Goal: Transaction & Acquisition: Purchase product/service

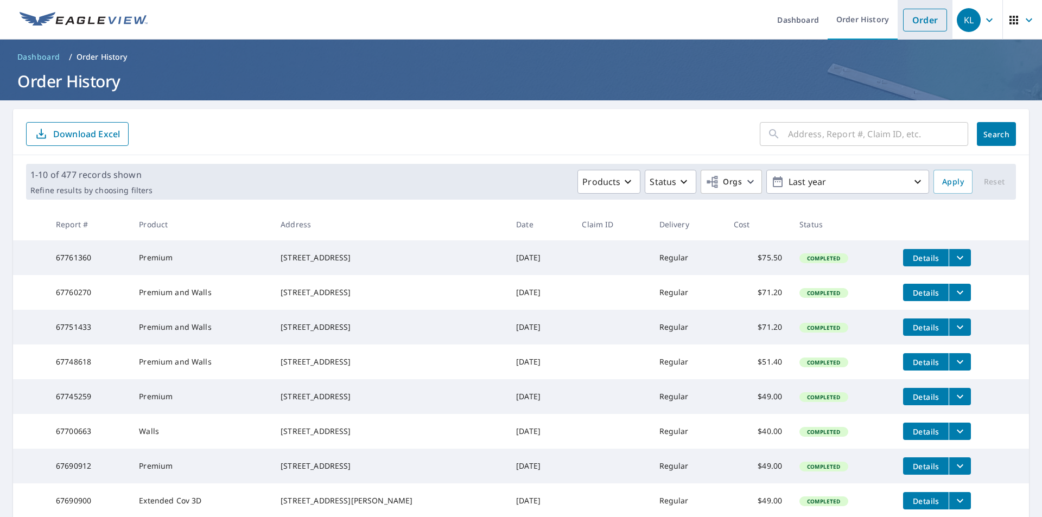
click at [920, 18] on link "Order" at bounding box center [925, 20] width 44 height 23
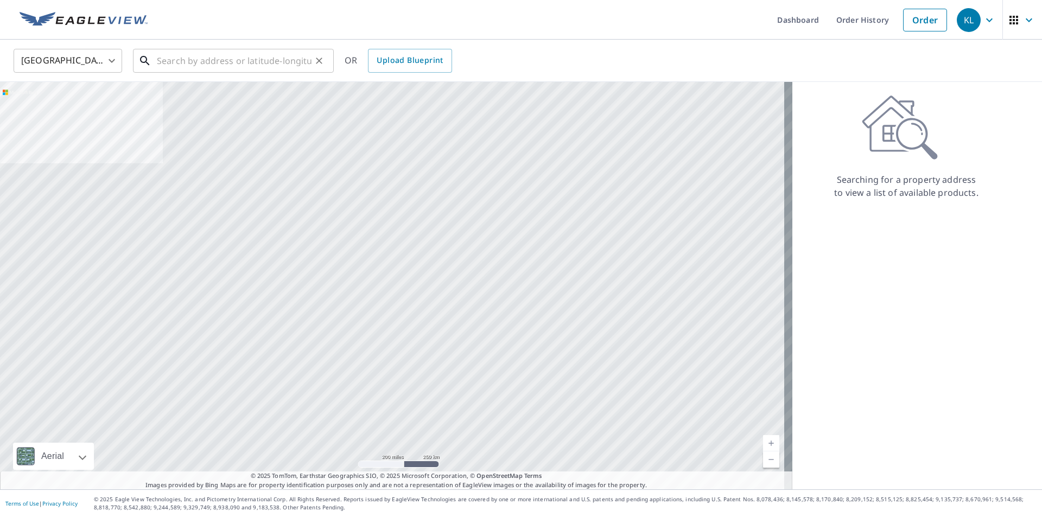
click at [202, 54] on input "text" at bounding box center [234, 61] width 155 height 30
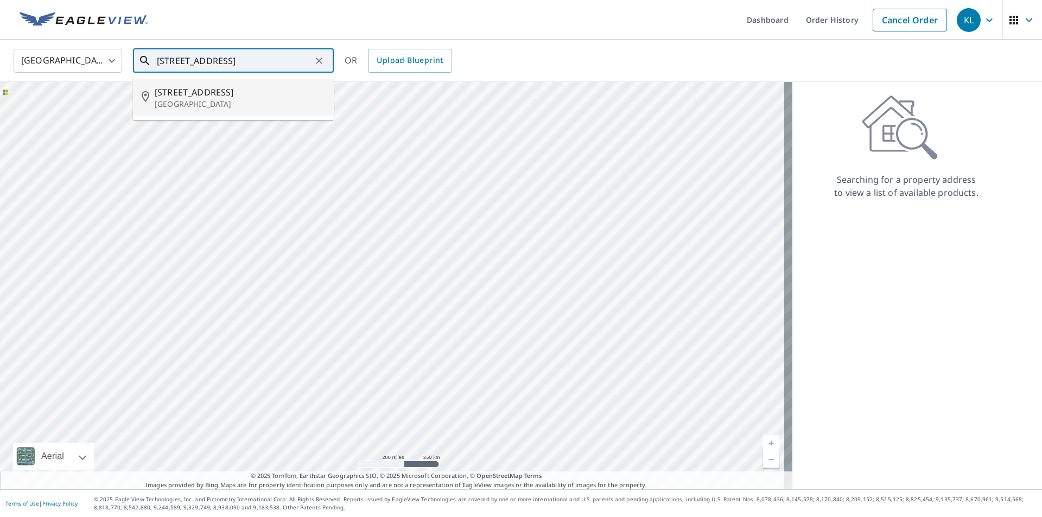
click at [205, 93] on span "[STREET_ADDRESS]" at bounding box center [240, 92] width 170 height 13
type input "[STREET_ADDRESS]"
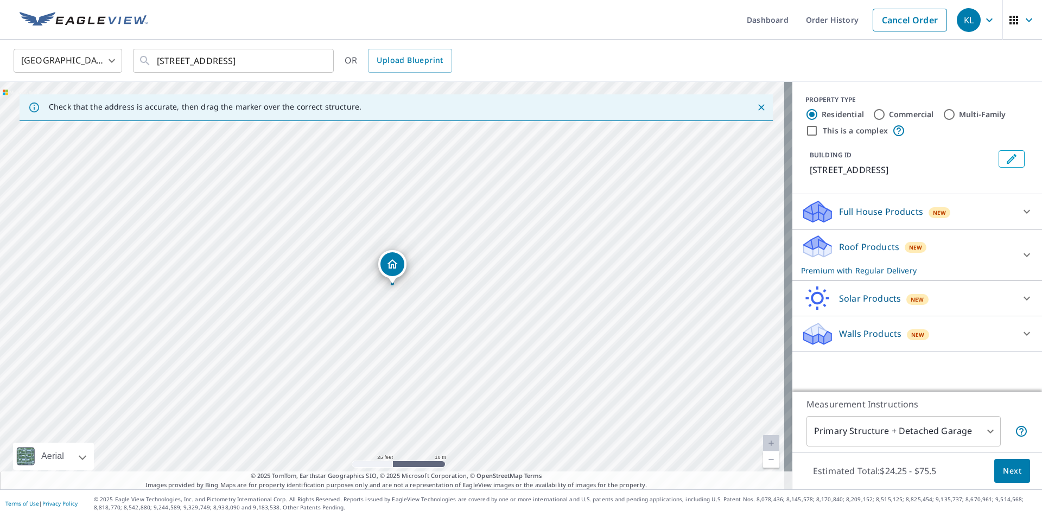
click at [854, 335] on p "Walls Products" at bounding box center [870, 333] width 62 height 13
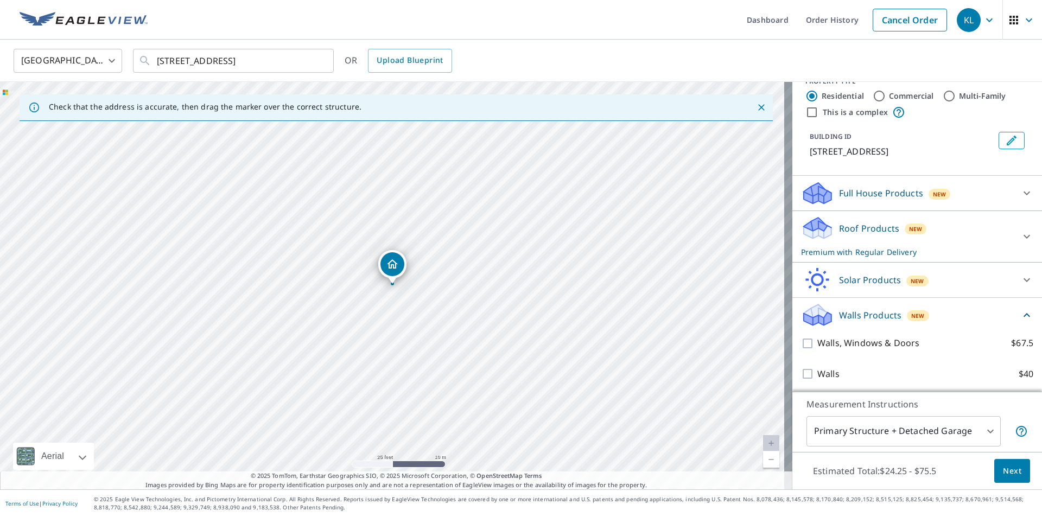
scroll to position [34, 0]
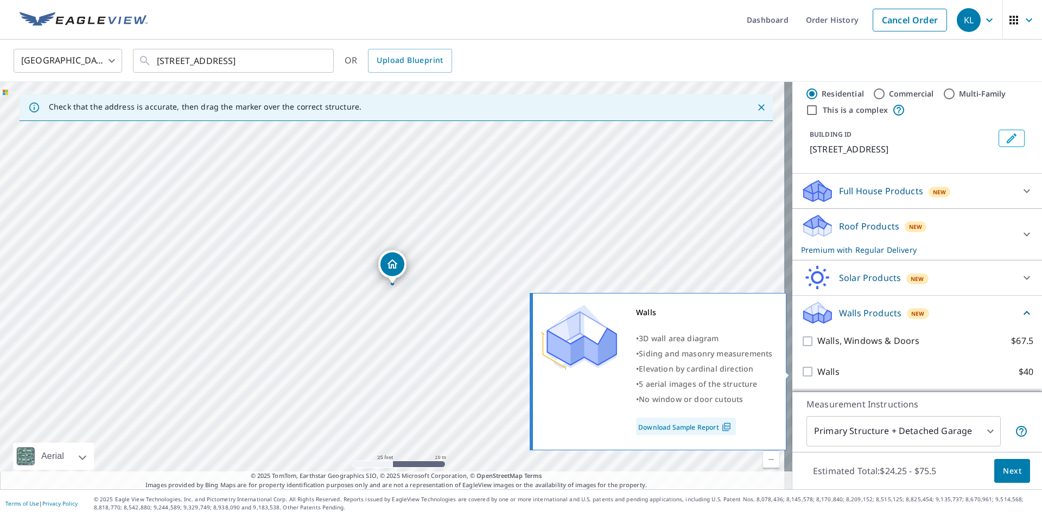
click at [821, 372] on p "Walls" at bounding box center [828, 372] width 22 height 14
click at [817, 372] on input "Walls $40" at bounding box center [809, 371] width 16 height 13
checkbox input "true"
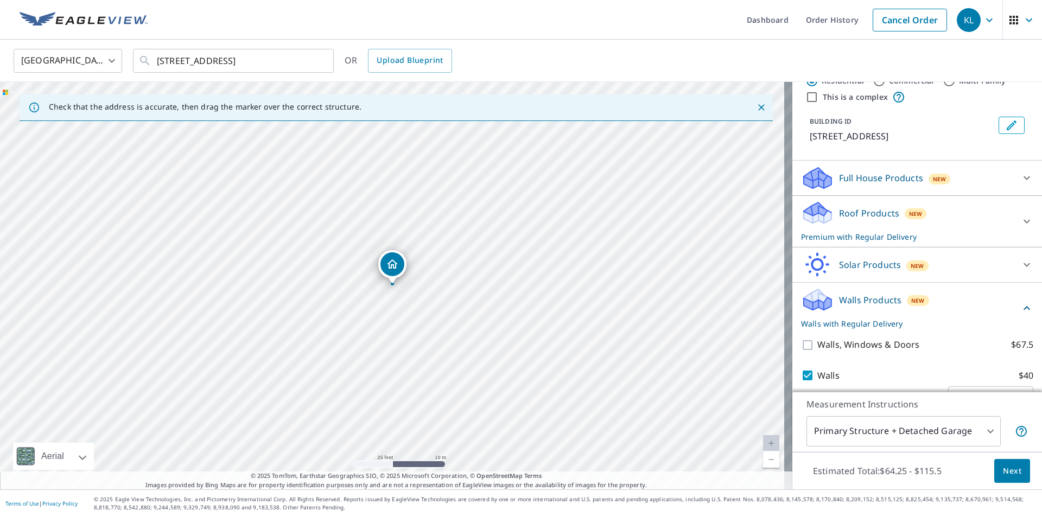
click at [829, 227] on div "Roof Products New Premium with Regular Delivery" at bounding box center [907, 221] width 213 height 42
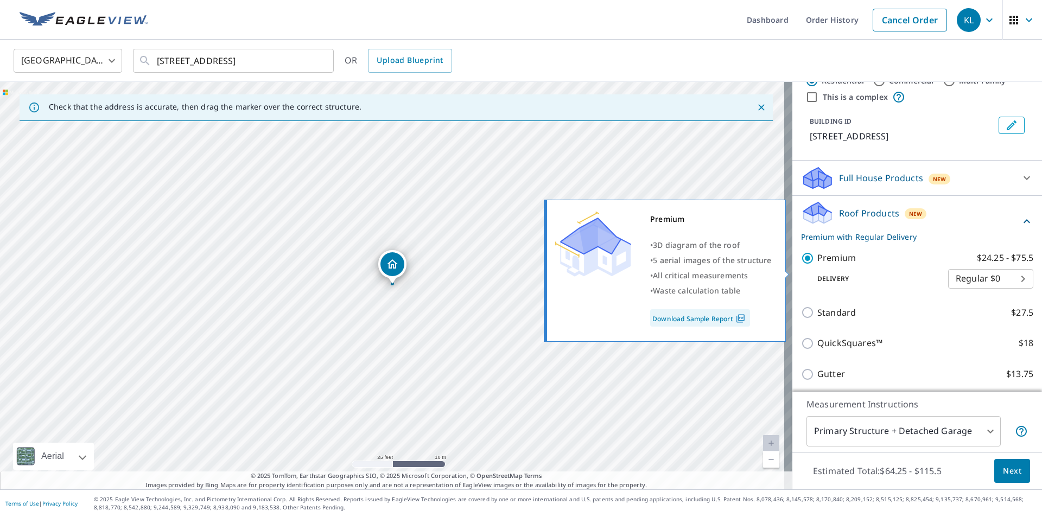
click at [803, 265] on input "Premium $24.25 - $75.5" at bounding box center [809, 258] width 16 height 13
checkbox input "false"
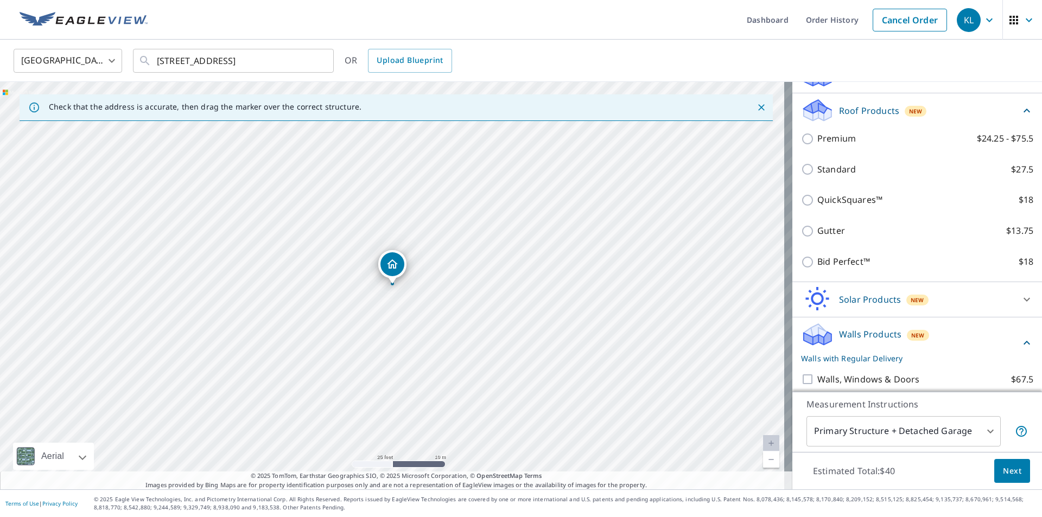
scroll to position [212, 0]
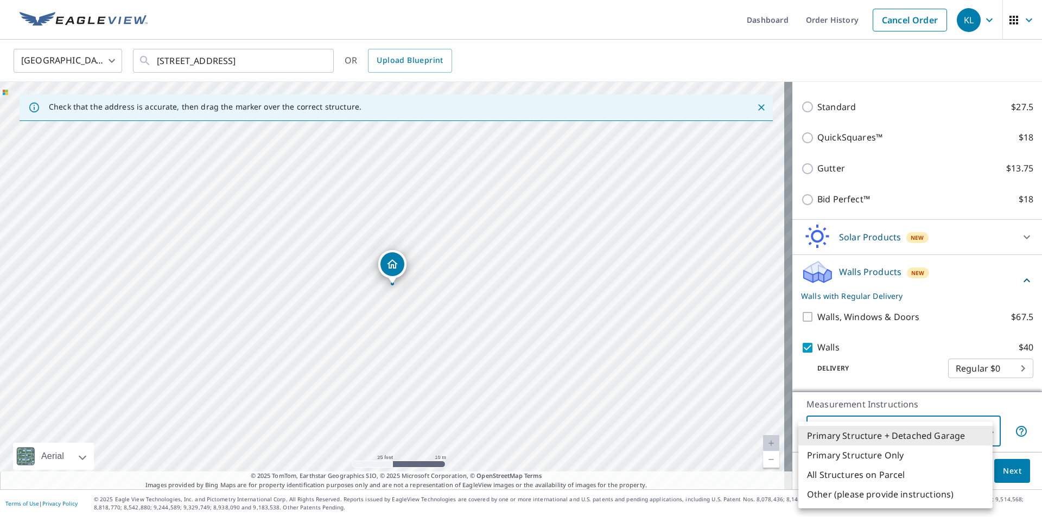
click at [857, 431] on body "KL KL Dashboard Order History Cancel Order KL [GEOGRAPHIC_DATA] [GEOGRAPHIC_DAT…" at bounding box center [521, 258] width 1042 height 517
drag, startPoint x: 397, startPoint y: 264, endPoint x: 386, endPoint y: 271, distance: 13.7
click at [370, 299] on div at bounding box center [521, 258] width 1042 height 517
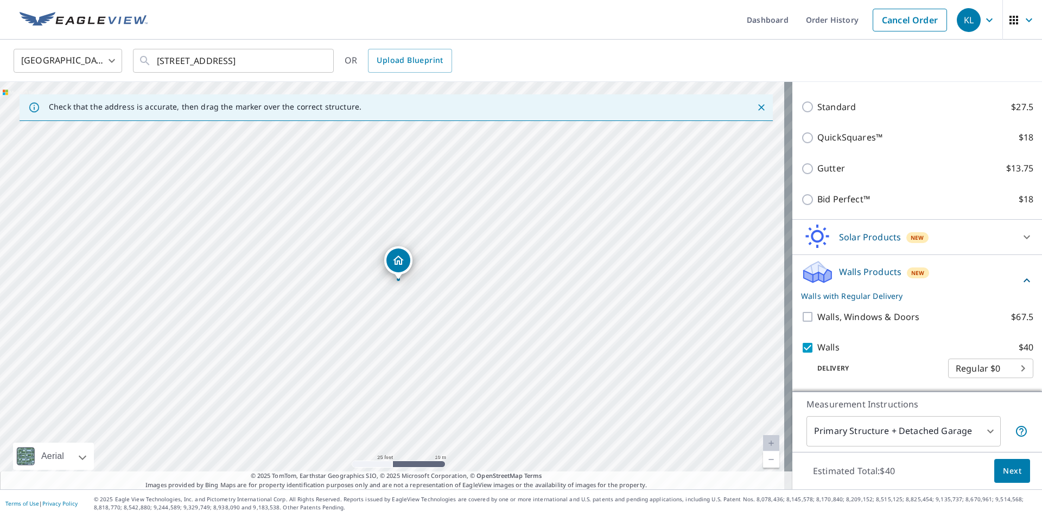
drag, startPoint x: 391, startPoint y: 264, endPoint x: 397, endPoint y: 259, distance: 7.4
click at [1011, 469] on span "Next" at bounding box center [1012, 472] width 18 height 14
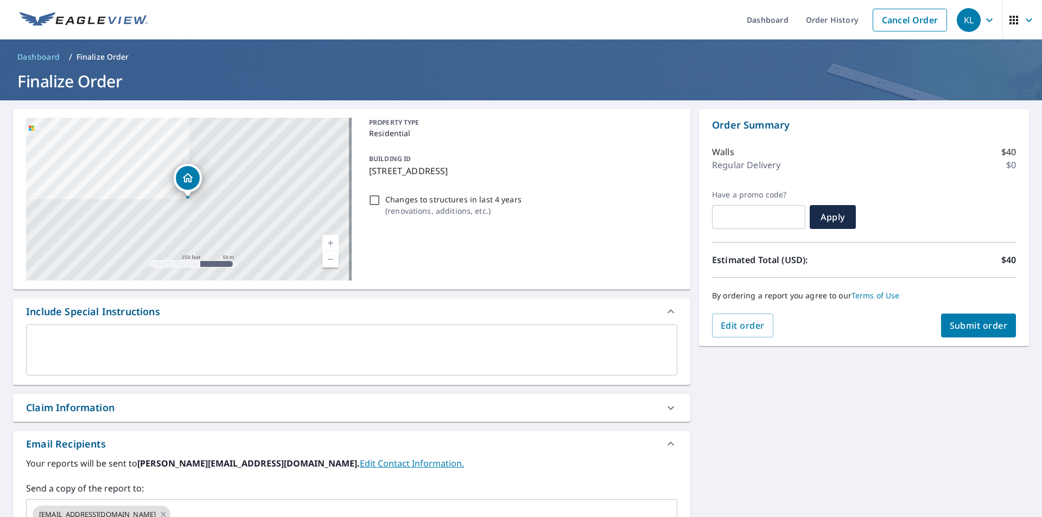
click at [954, 328] on span "Submit order" at bounding box center [979, 326] width 58 height 12
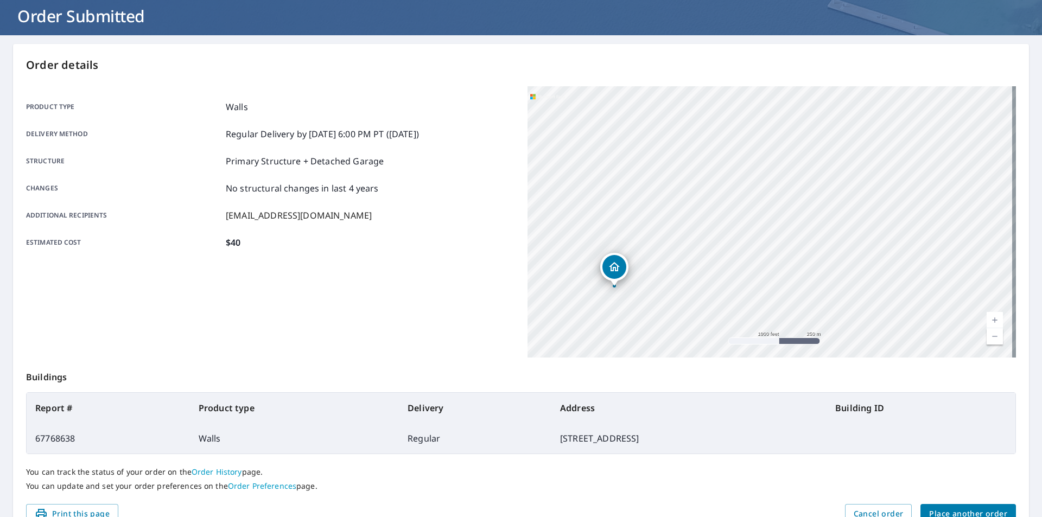
scroll to position [122, 0]
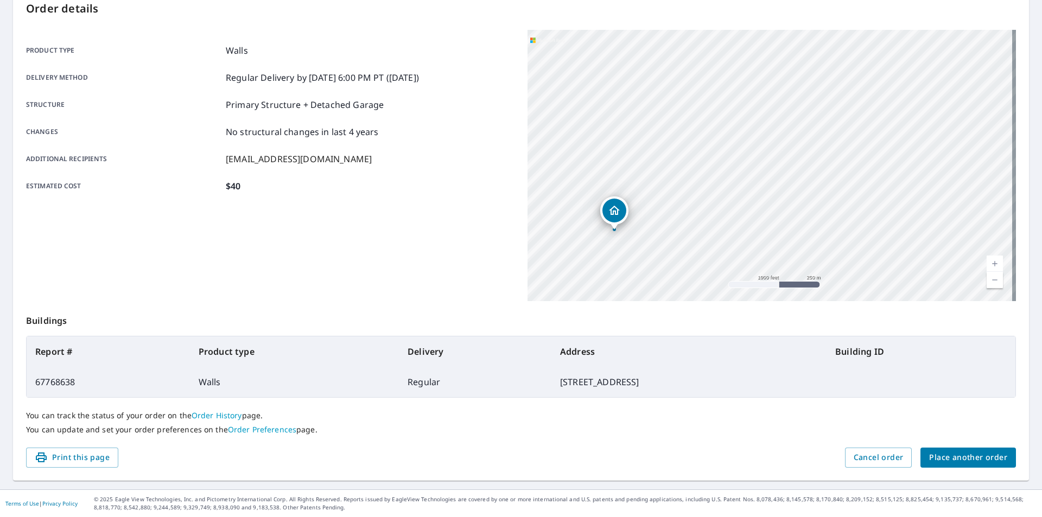
click at [943, 445] on div "You can track the status of your order on the Order History page. You can updat…" at bounding box center [521, 423] width 990 height 50
click at [950, 456] on span "Place another order" at bounding box center [968, 458] width 78 height 14
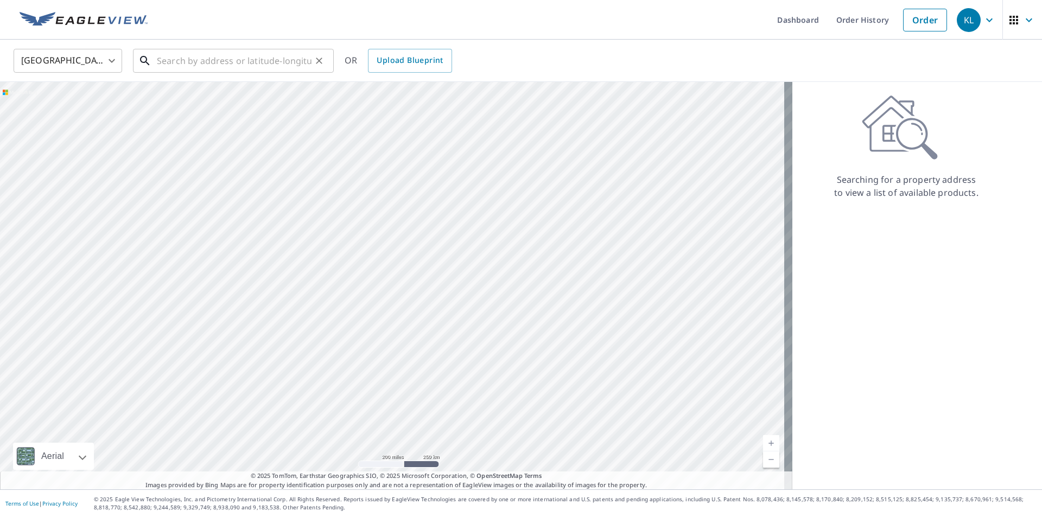
click at [241, 61] on input "text" at bounding box center [234, 61] width 155 height 30
type input "4"
drag, startPoint x: 238, startPoint y: 65, endPoint x: 233, endPoint y: 61, distance: 6.2
click at [238, 64] on input "4" at bounding box center [234, 61] width 155 height 30
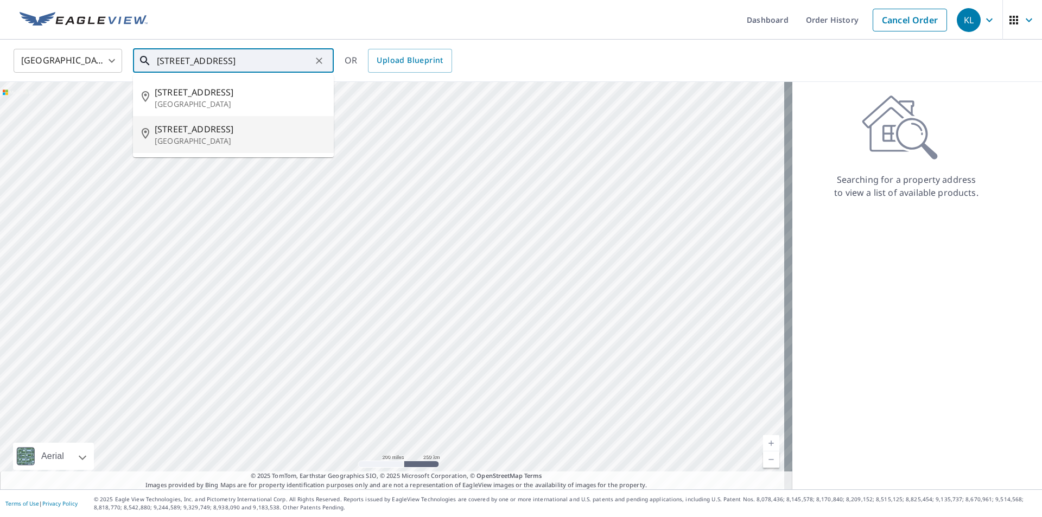
click at [212, 124] on span "[STREET_ADDRESS]" at bounding box center [240, 129] width 170 height 13
type input "[STREET_ADDRESS]"
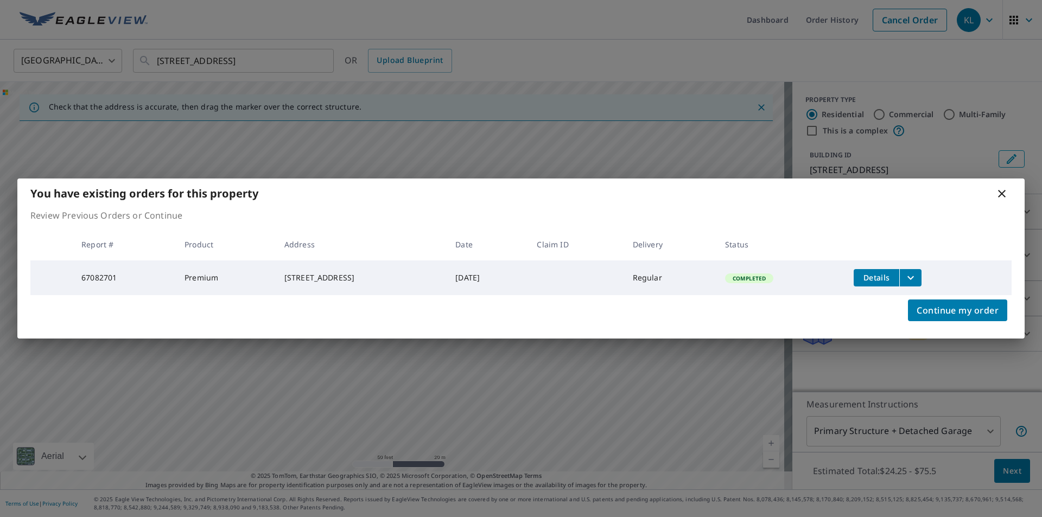
click at [917, 277] on icon "filesDropdownBtn-67082701" at bounding box center [910, 277] width 13 height 13
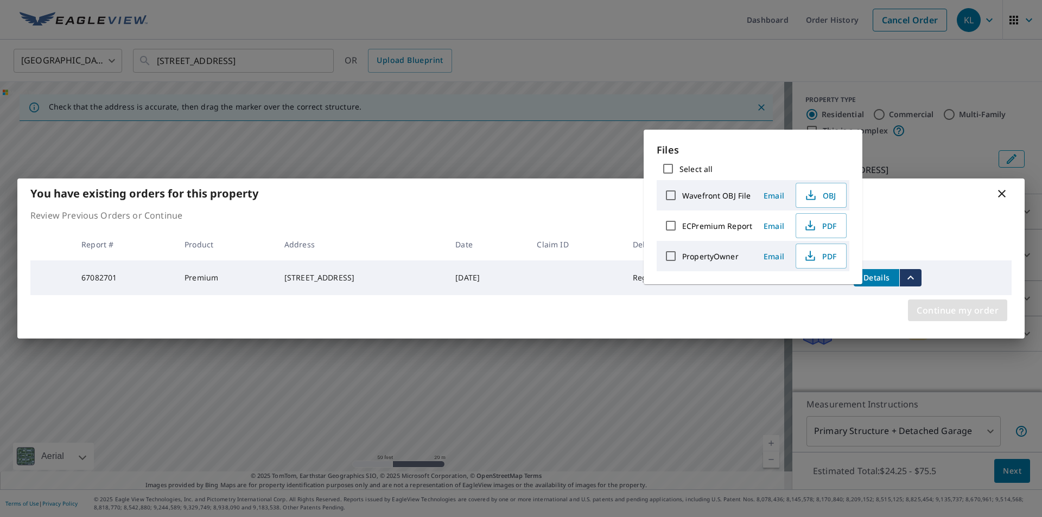
click at [935, 320] on button "Continue my order" at bounding box center [957, 311] width 99 height 22
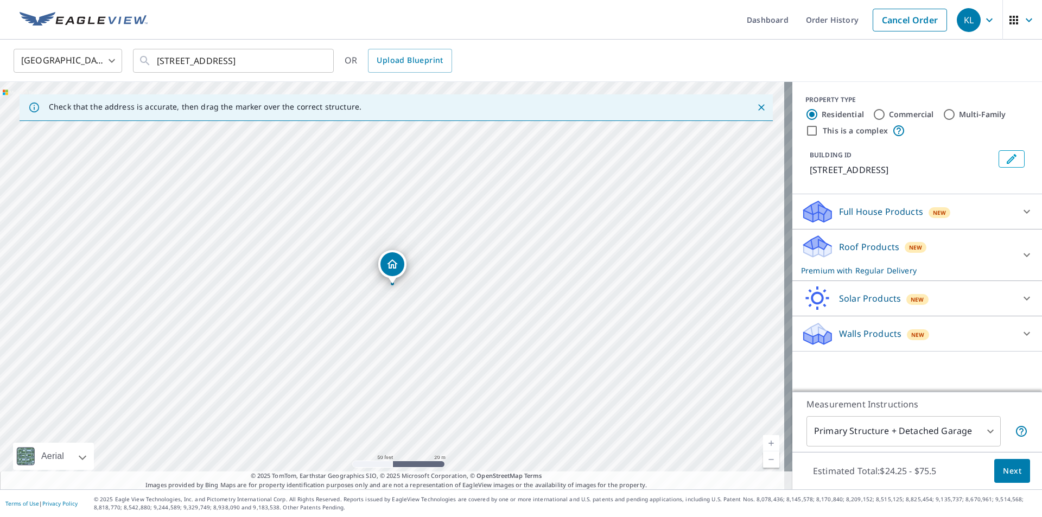
click at [866, 433] on body "KL KL Dashboard Order History Cancel Order KL [GEOGRAPHIC_DATA] [GEOGRAPHIC_DAT…" at bounding box center [521, 258] width 1042 height 517
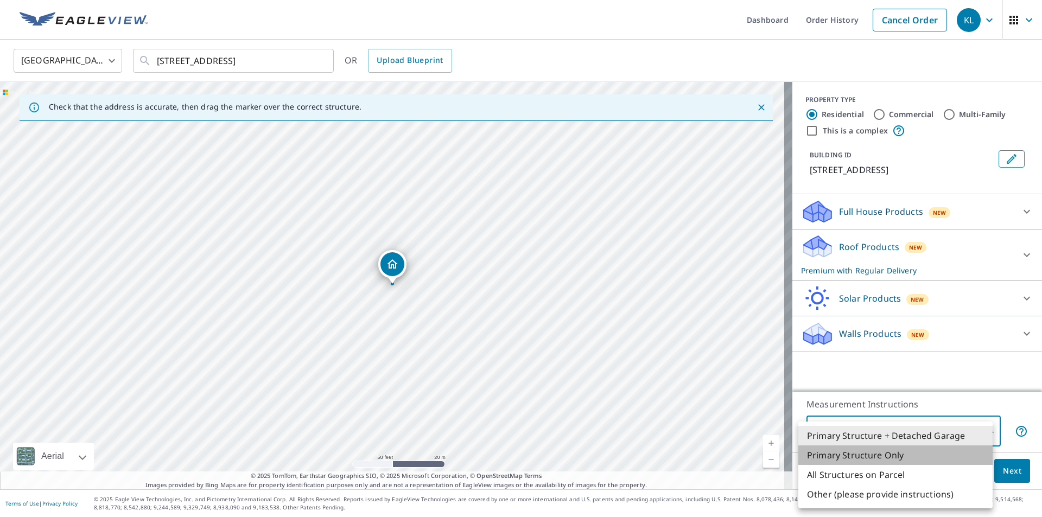
click at [878, 455] on li "Primary Structure Only" at bounding box center [895, 456] width 194 height 20
type input "2"
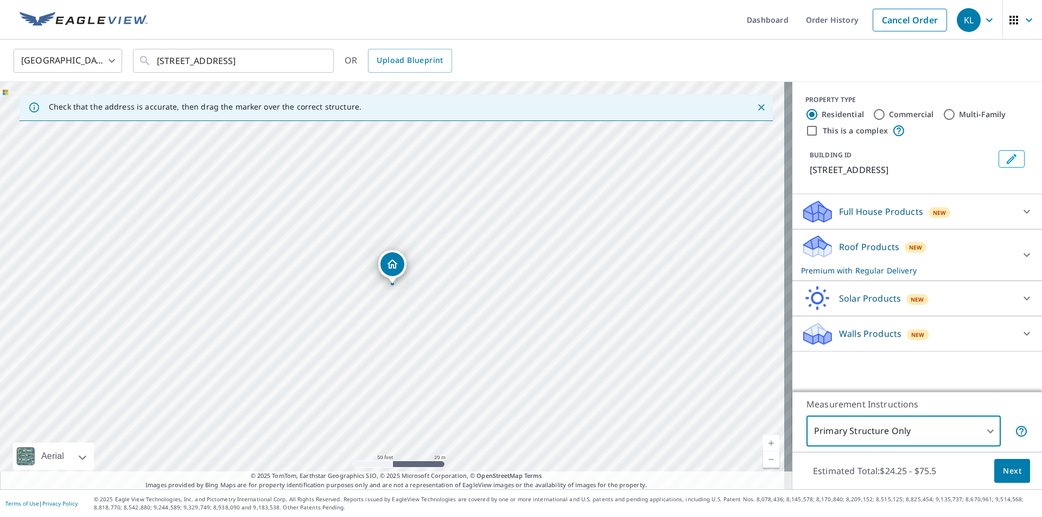
click at [818, 340] on icon at bounding box center [818, 337] width 28 height 13
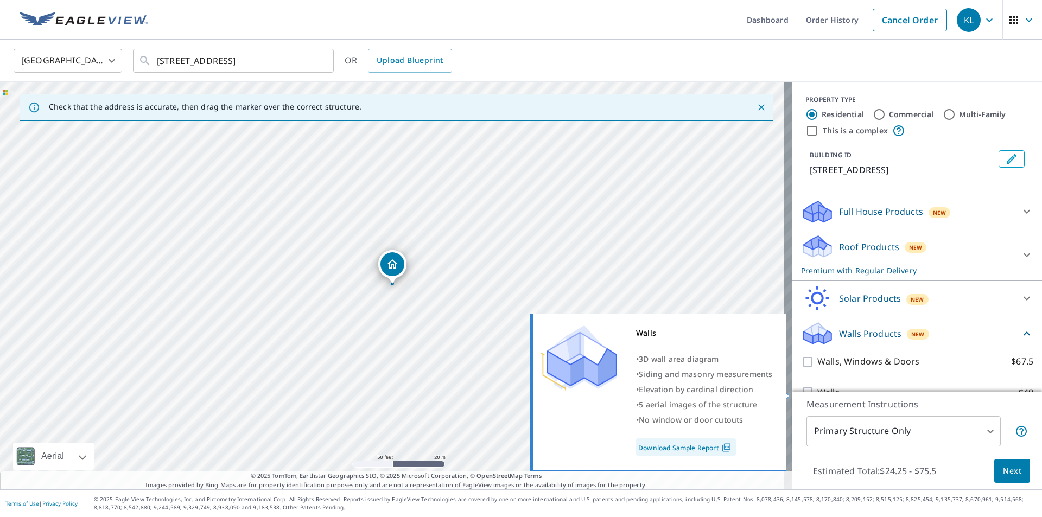
click at [808, 388] on input "Walls $40" at bounding box center [809, 392] width 16 height 13
checkbox input "true"
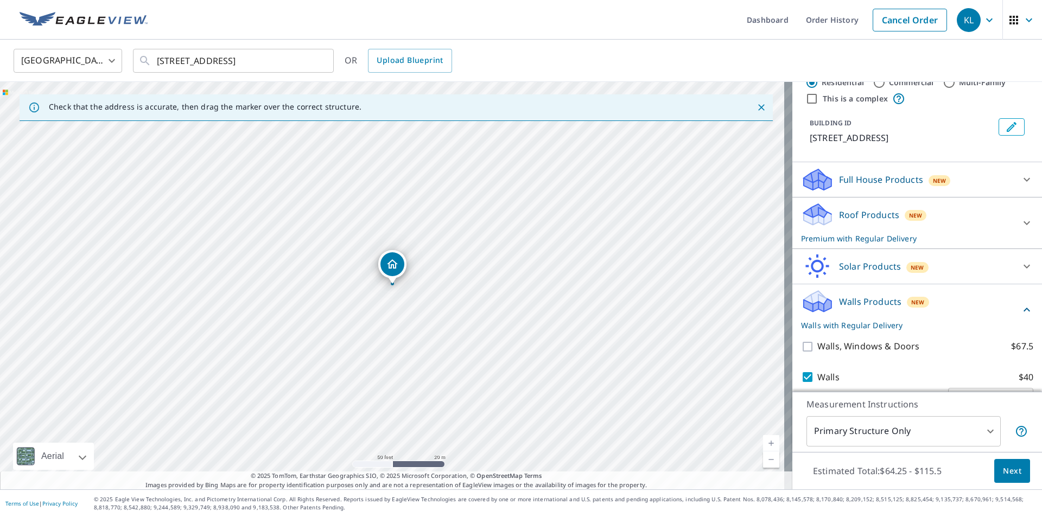
scroll to position [61, 0]
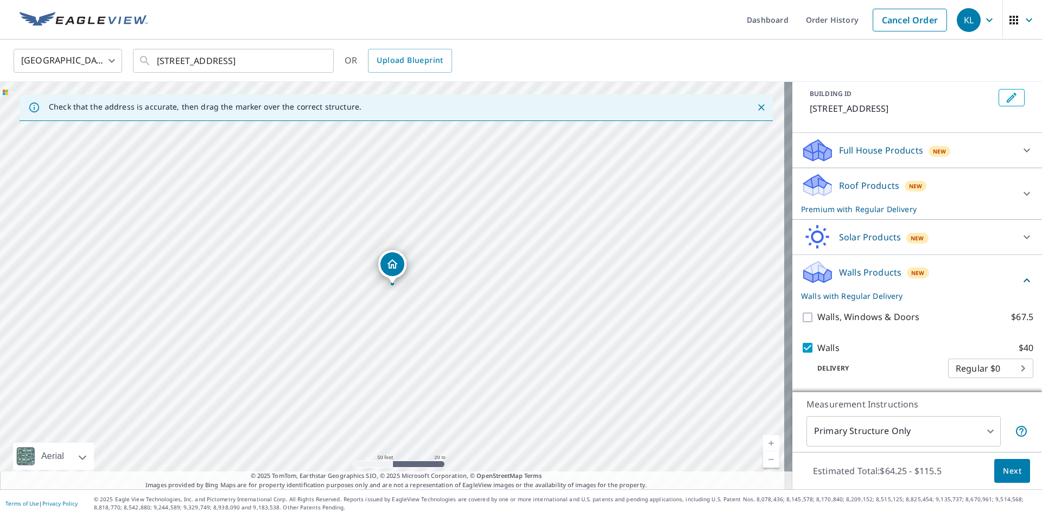
click at [822, 187] on icon at bounding box center [818, 189] width 28 height 13
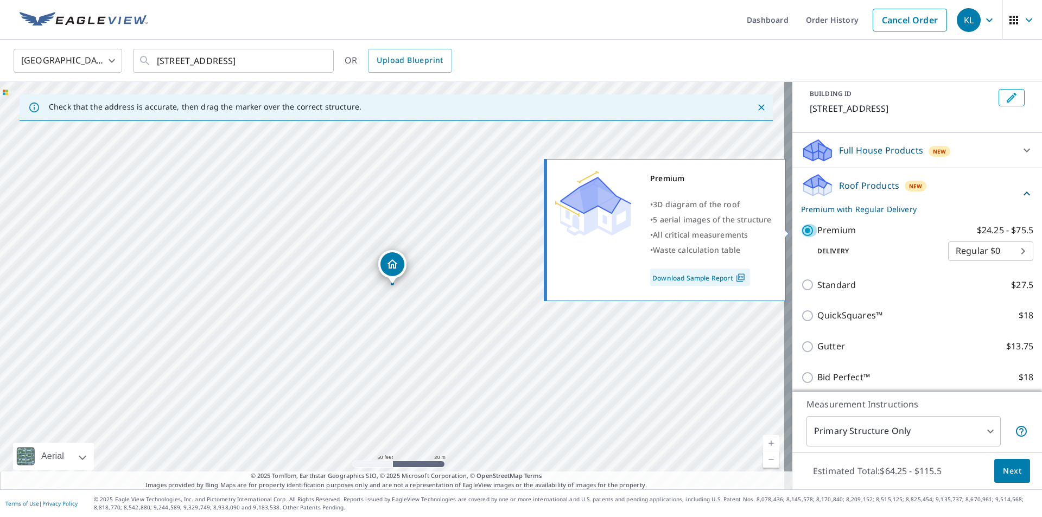
click at [802, 231] on input "Premium $24.25 - $75.5" at bounding box center [809, 230] width 16 height 13
checkbox input "false"
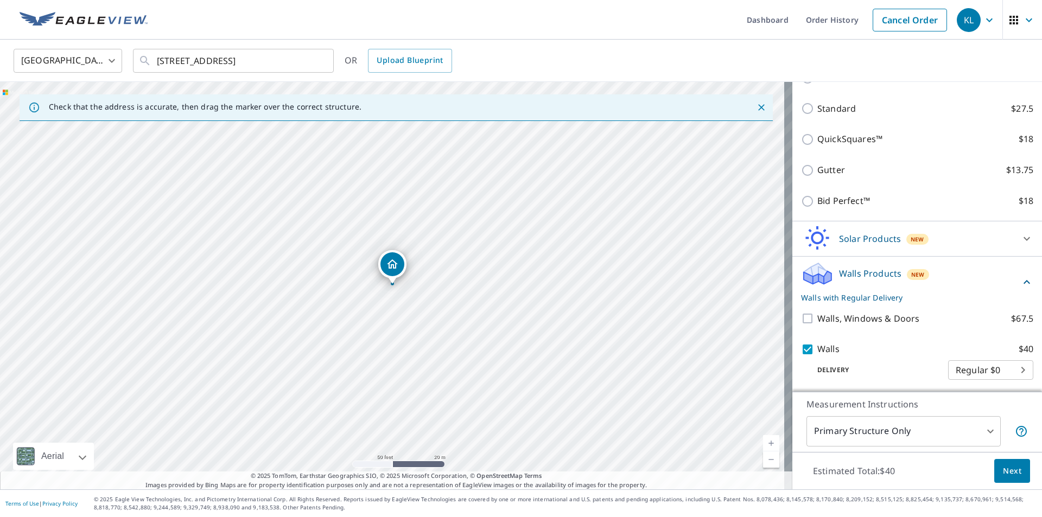
scroll to position [199, 0]
click at [1009, 472] on span "Next" at bounding box center [1012, 472] width 18 height 14
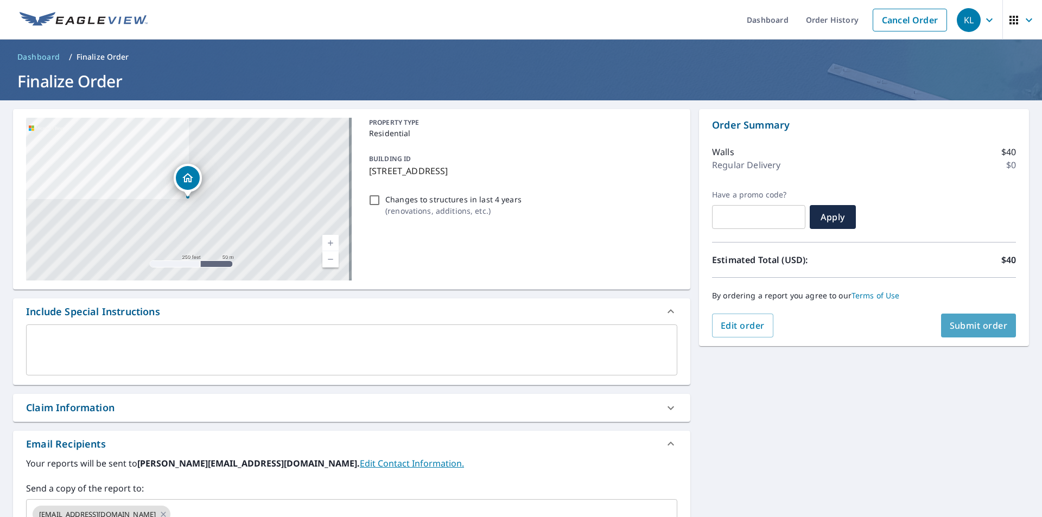
click at [980, 327] on span "Submit order" at bounding box center [979, 326] width 58 height 12
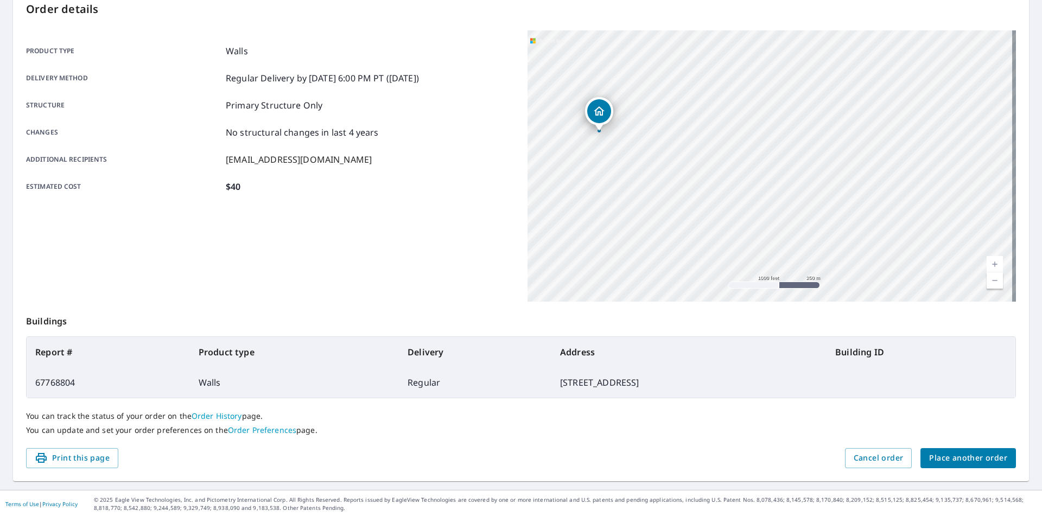
scroll to position [122, 0]
click at [944, 462] on span "Place another order" at bounding box center [968, 458] width 78 height 14
